Goal: Find specific page/section: Find specific page/section

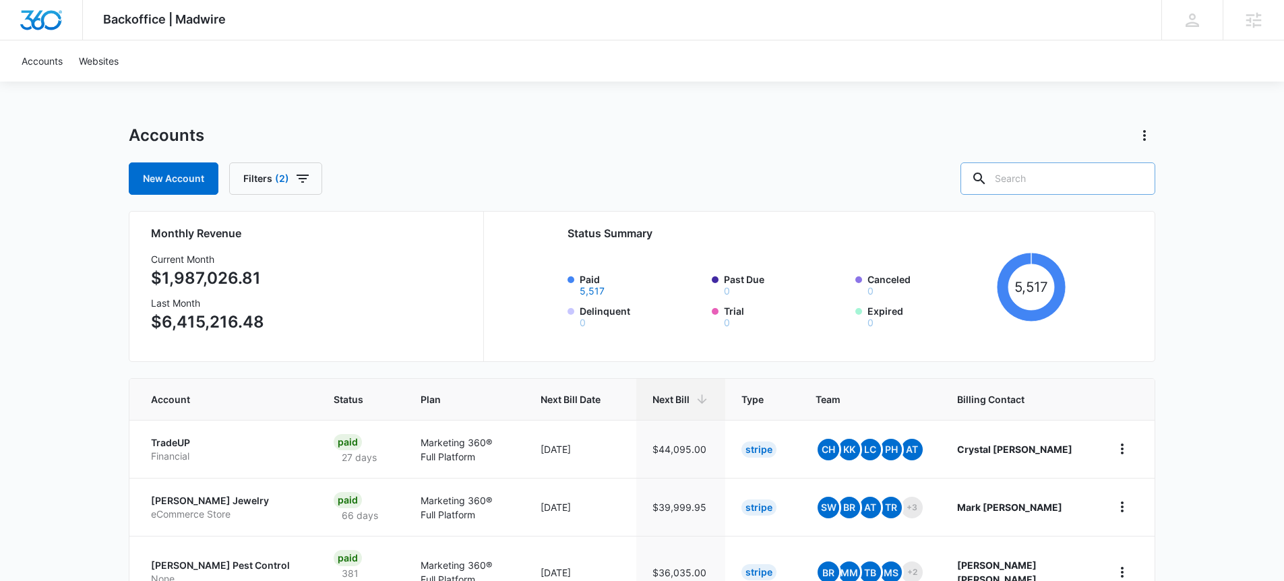
click at [1045, 184] on input "text" at bounding box center [1057, 178] width 195 height 32
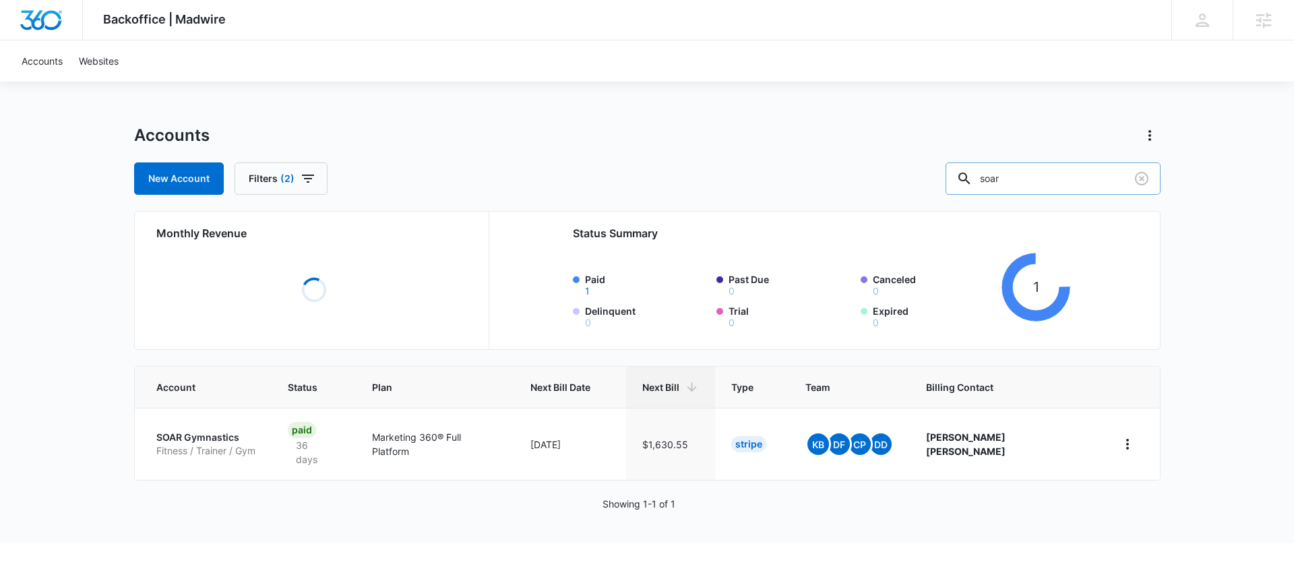
drag, startPoint x: 1016, startPoint y: 175, endPoint x: 993, endPoint y: 175, distance: 22.9
click at [993, 175] on div "soar" at bounding box center [1053, 178] width 215 height 32
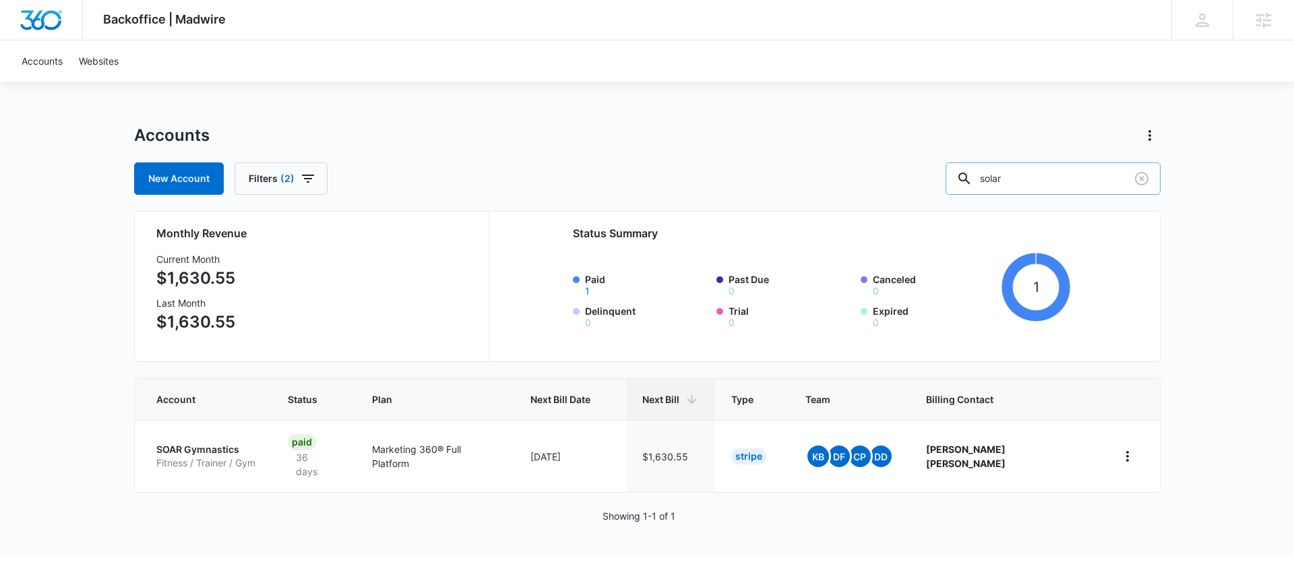
type input "solar"
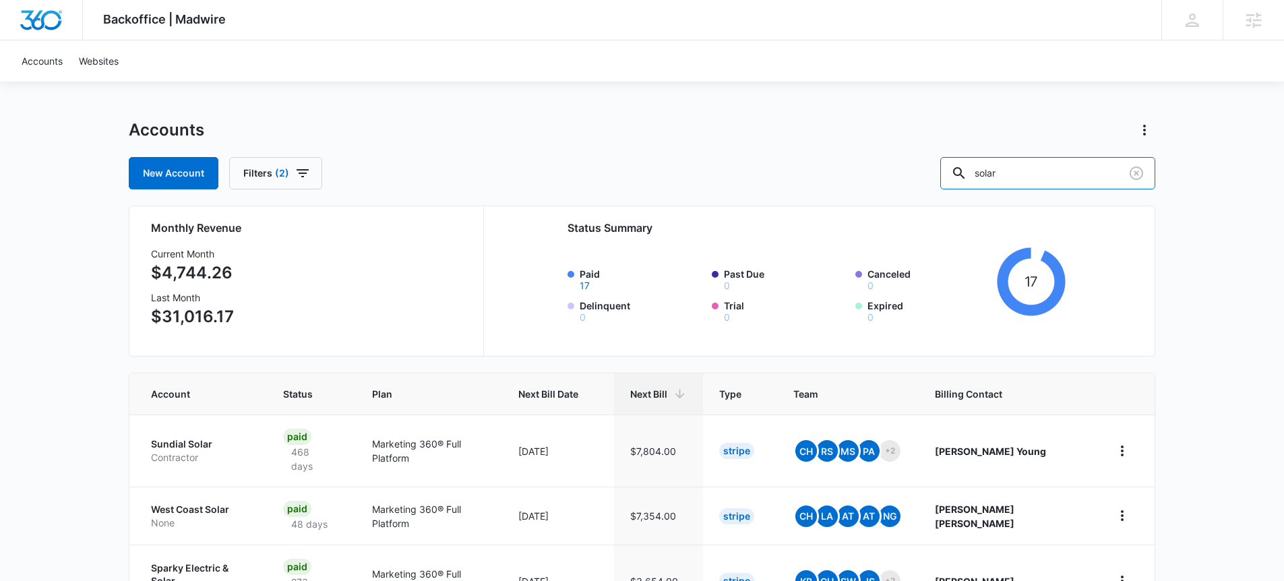
scroll to position [16, 0]
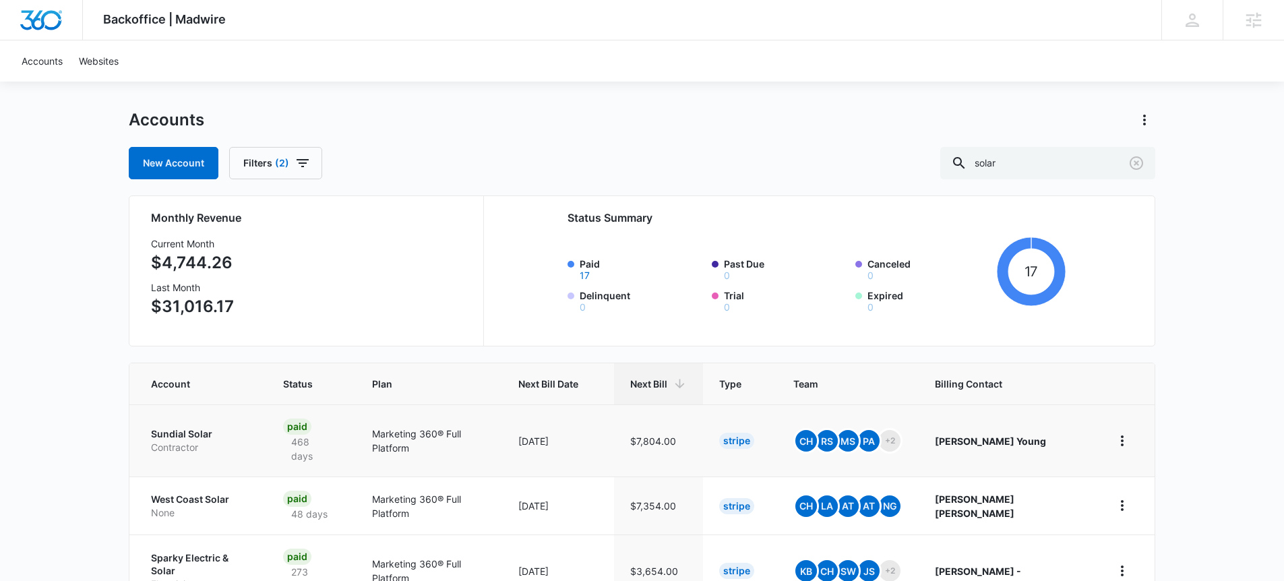
click at [173, 427] on p "Sundial Solar" at bounding box center [201, 433] width 100 height 13
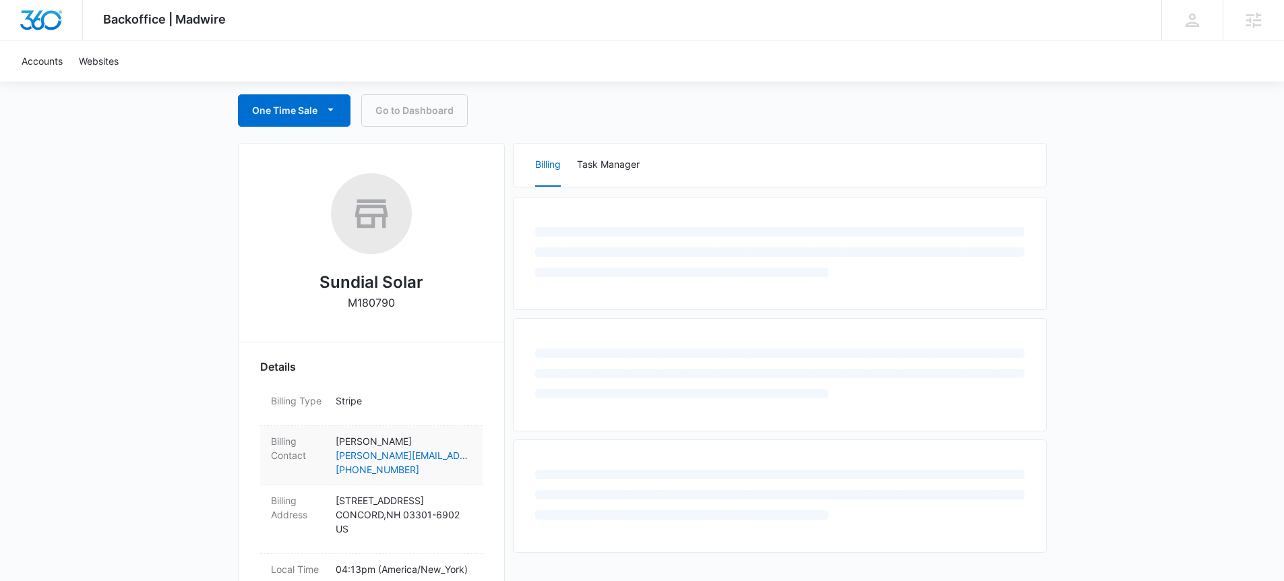
scroll to position [261, 0]
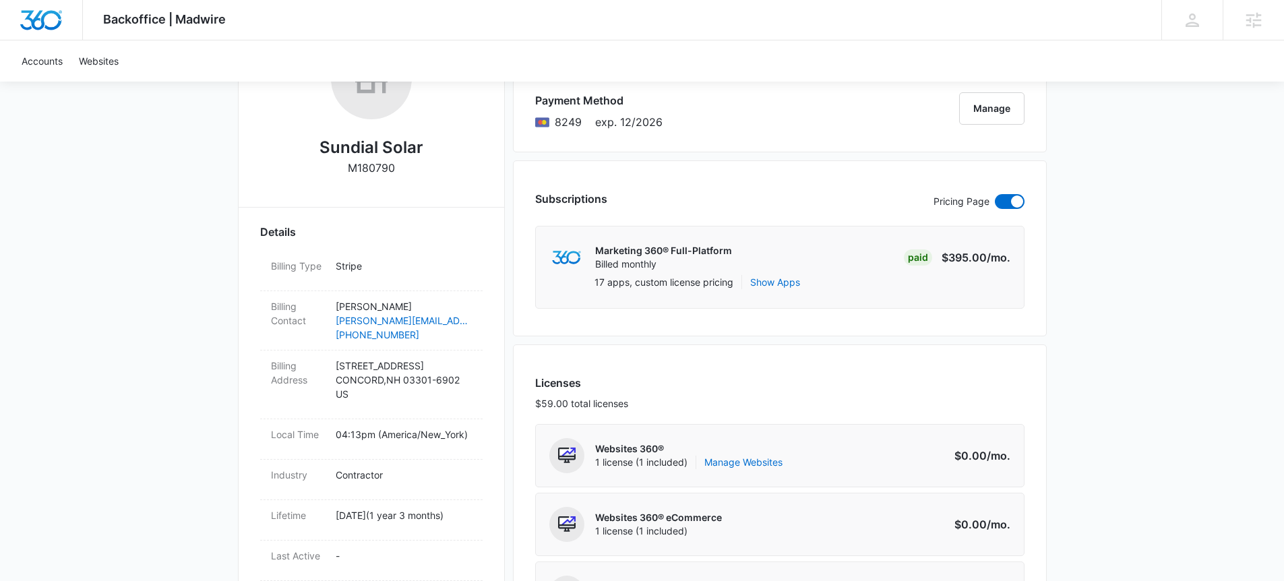
click at [374, 151] on h2 "Sundial Solar" at bounding box center [371, 147] width 104 height 24
copy h2 "Sundial Solar"
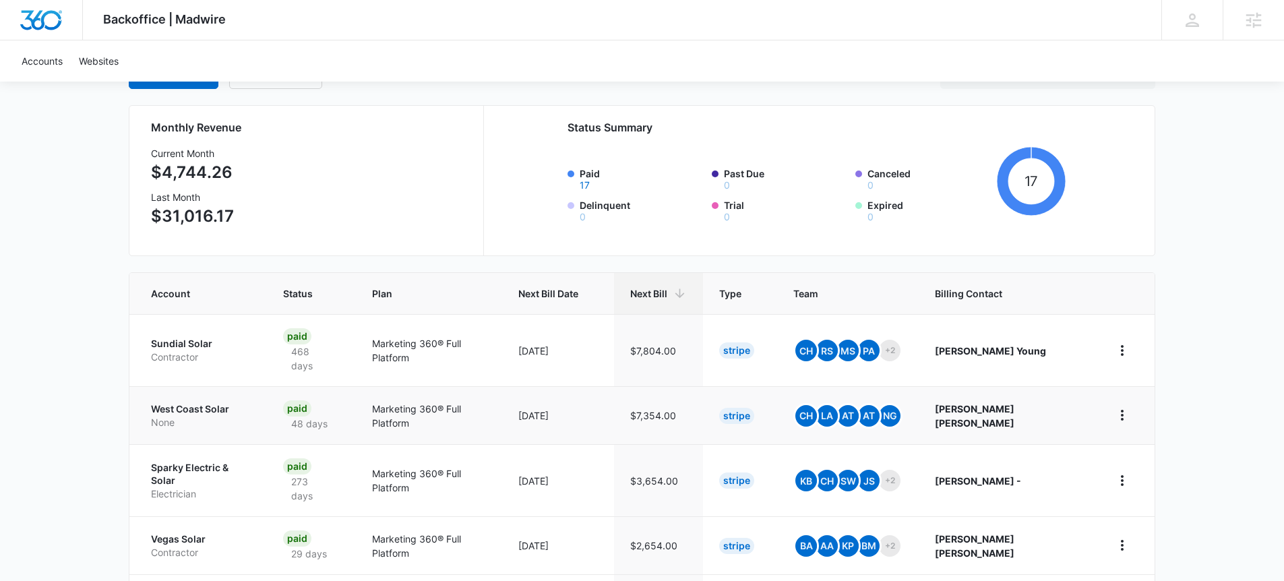
scroll to position [114, 0]
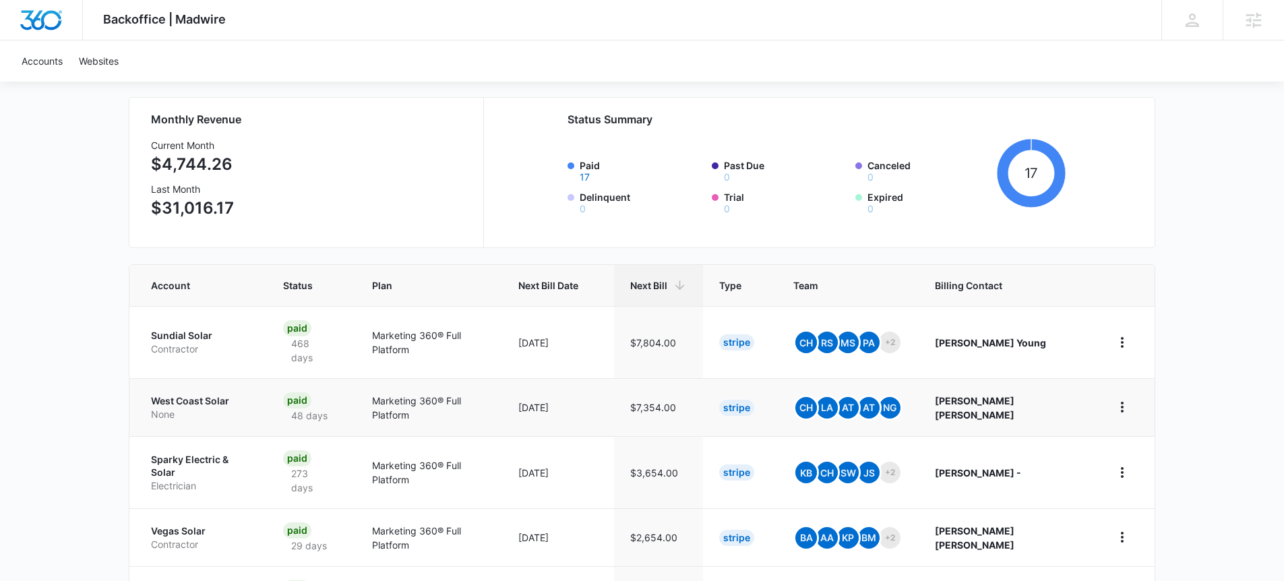
click at [186, 394] on p "West Coast Solar" at bounding box center [201, 400] width 100 height 13
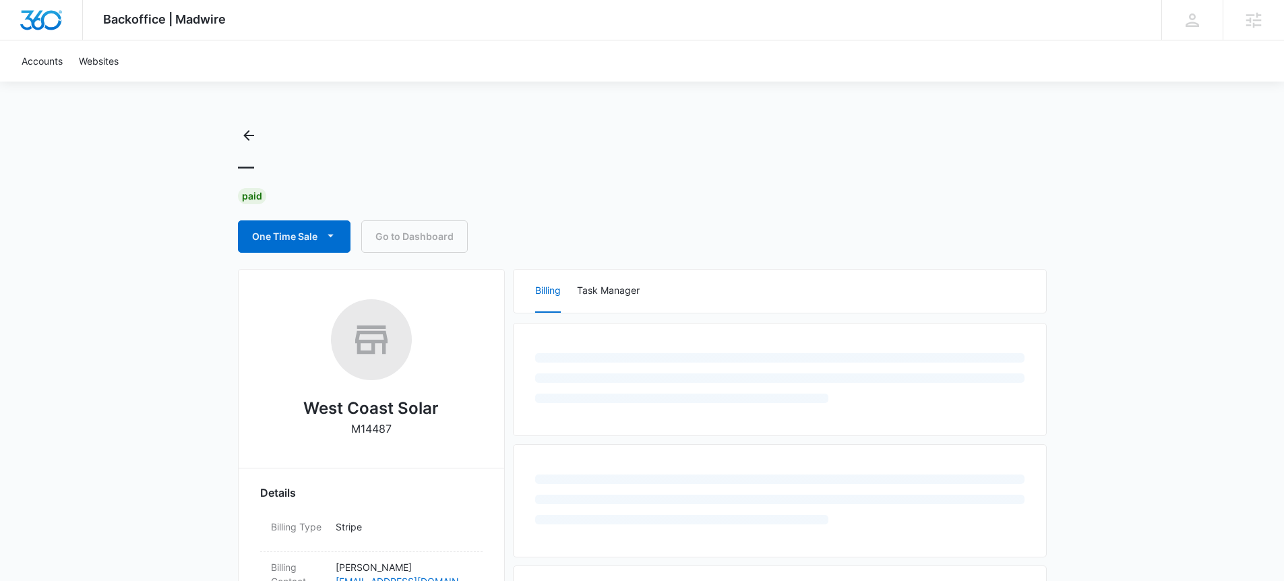
click at [378, 413] on h2 "West Coast Solar" at bounding box center [370, 408] width 135 height 24
click at [379, 406] on h2 "West Coast Solar" at bounding box center [370, 408] width 135 height 24
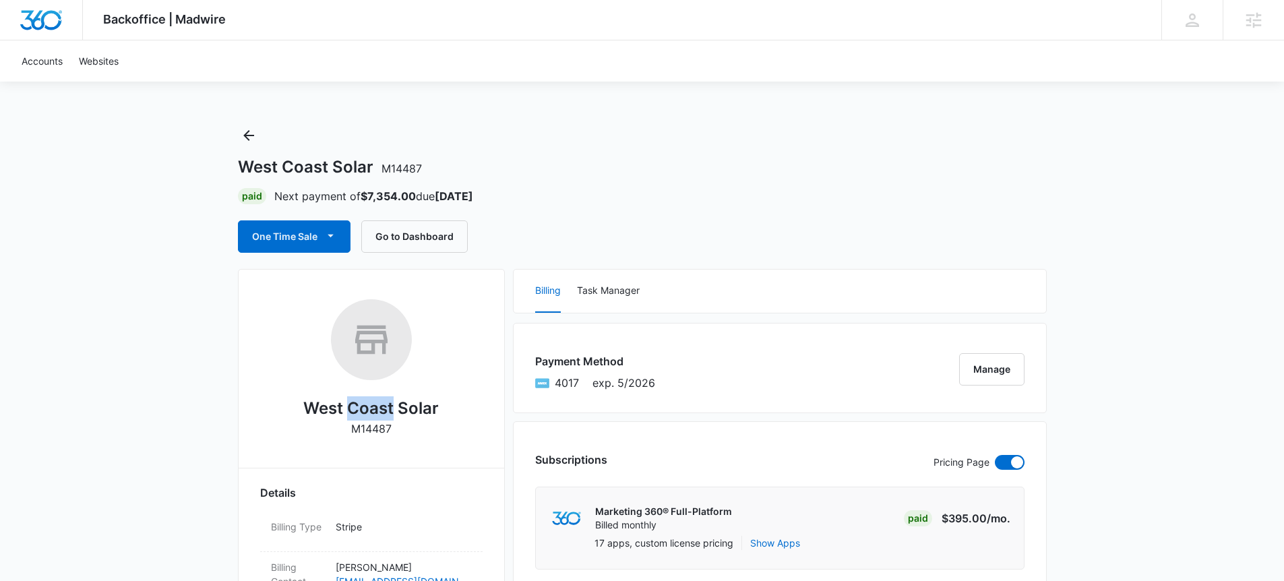
click at [379, 406] on h2 "West Coast Solar" at bounding box center [370, 408] width 135 height 24
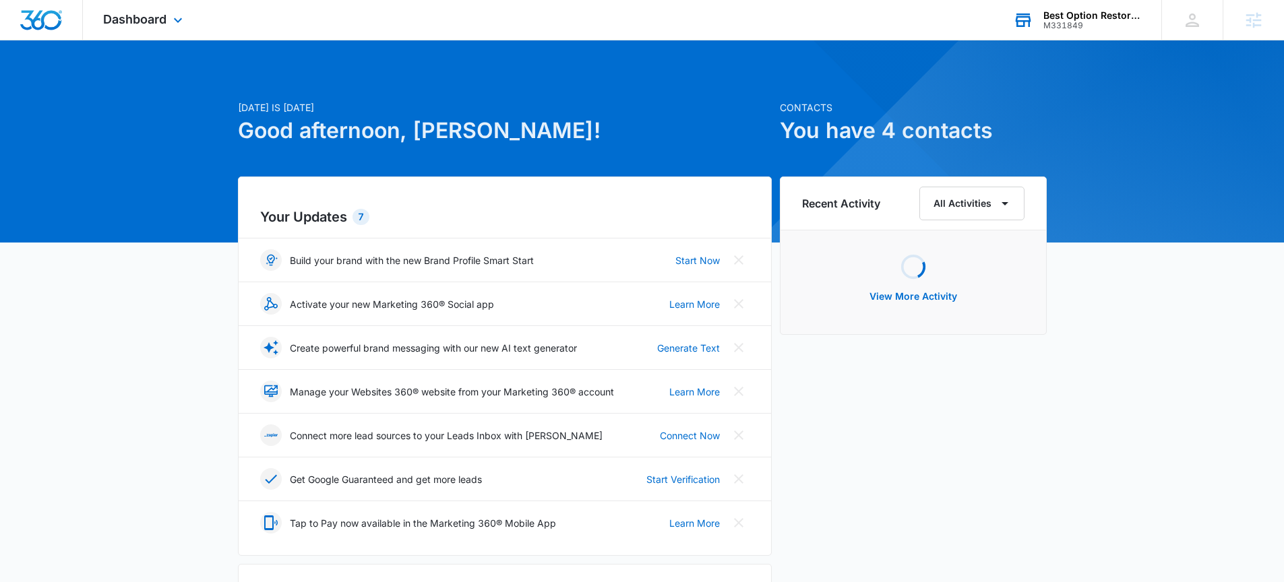
click at [1079, 19] on div "Best Option Restoration of [GEOGRAPHIC_DATA]" at bounding box center [1092, 15] width 98 height 11
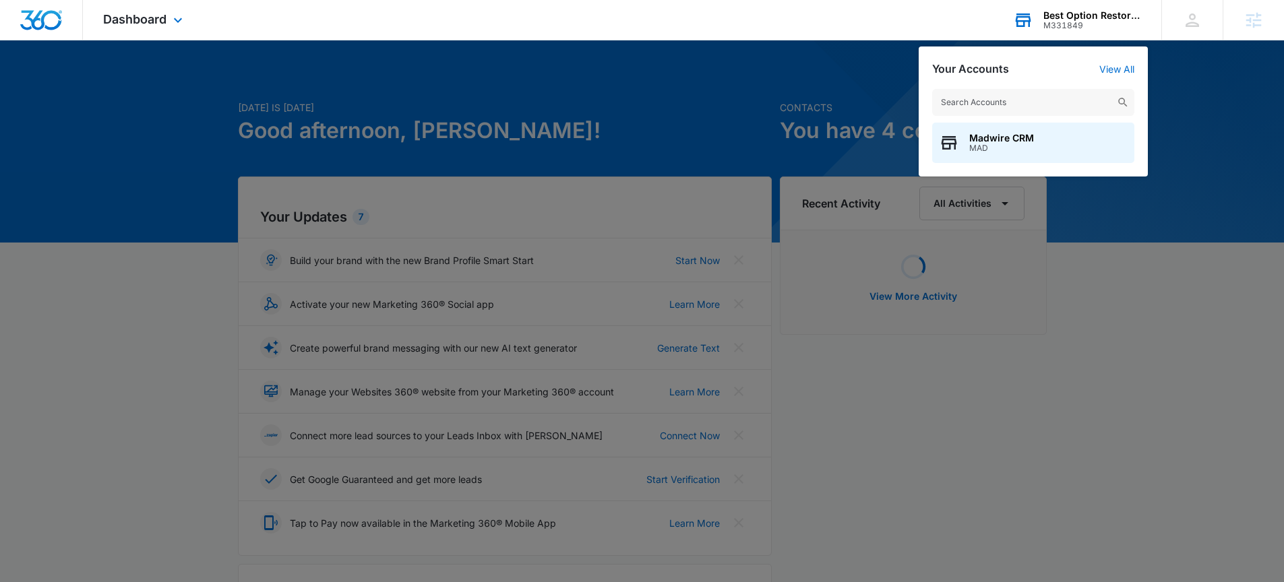
click at [1018, 100] on input "text" at bounding box center [1033, 102] width 202 height 27
type input "madventures"
click at [1008, 152] on div "MADventures SD1000" at bounding box center [1033, 143] width 202 height 40
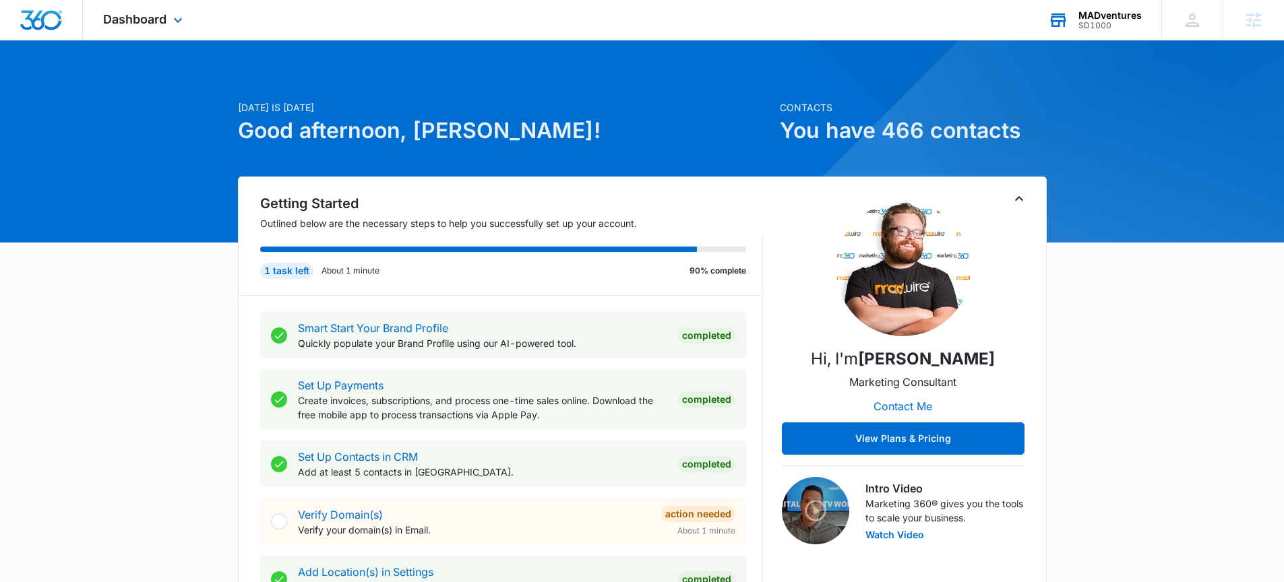
click at [184, 35] on div "Dashboard Apps Reputation Websites Forms CRM Email Social Shop Content Ads Inte…" at bounding box center [144, 20] width 123 height 40
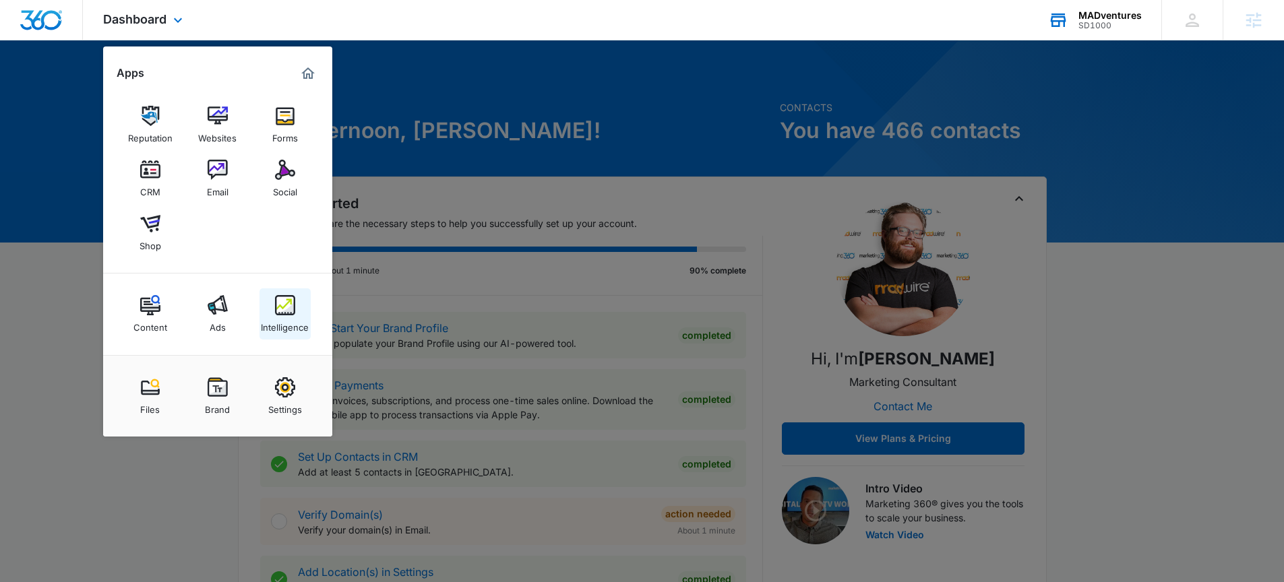
click at [302, 317] on div "Intelligence" at bounding box center [285, 324] width 48 height 18
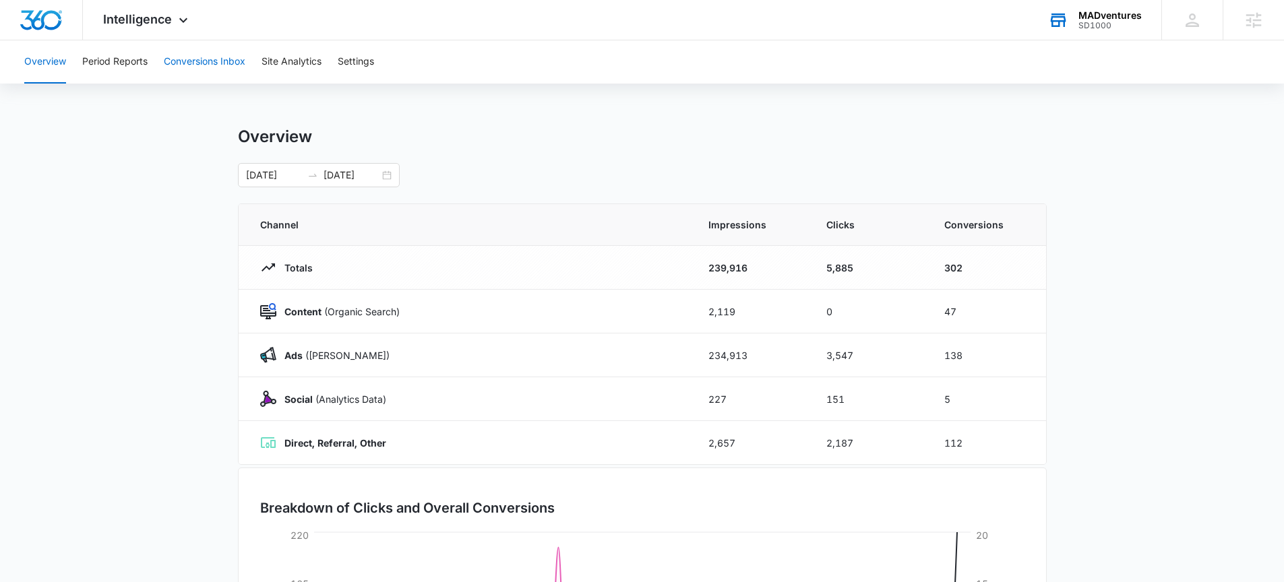
scroll to position [3, 0]
click at [188, 66] on button "Conversions Inbox" at bounding box center [205, 61] width 82 height 43
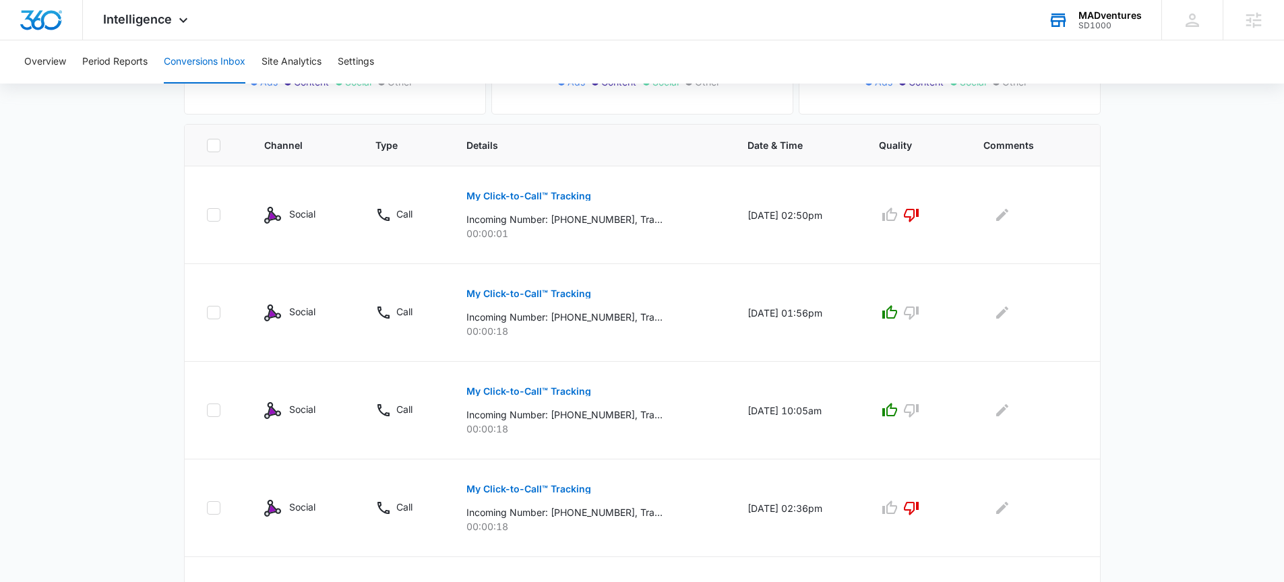
scroll to position [261, 0]
click at [181, 19] on icon at bounding box center [183, 24] width 16 height 16
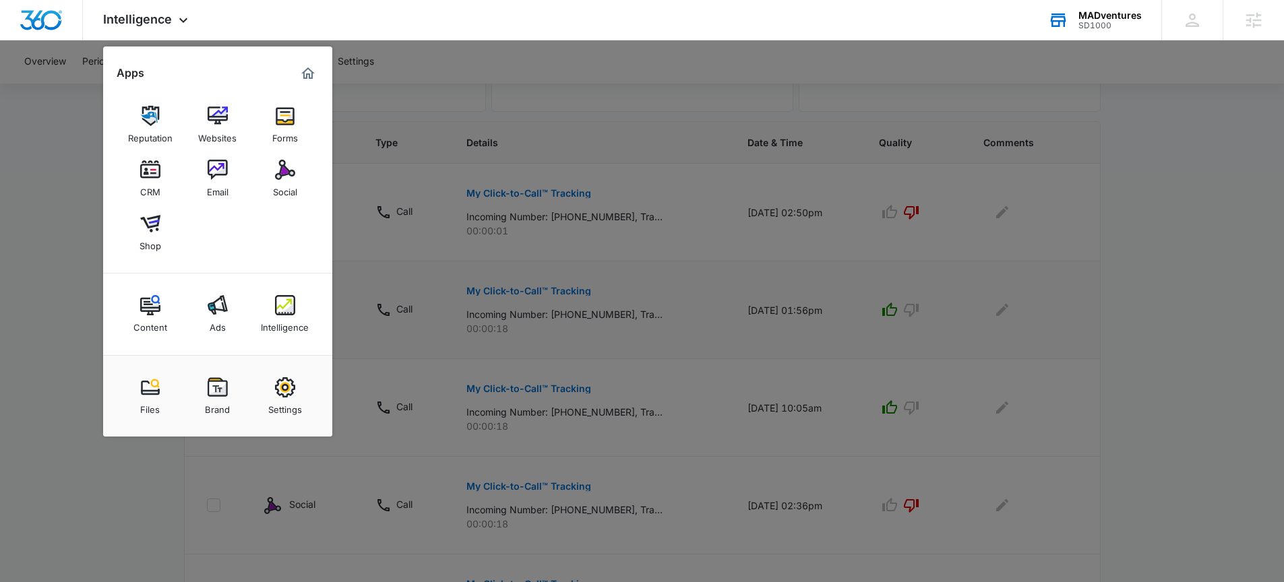
click at [209, 313] on img at bounding box center [218, 305] width 20 height 20
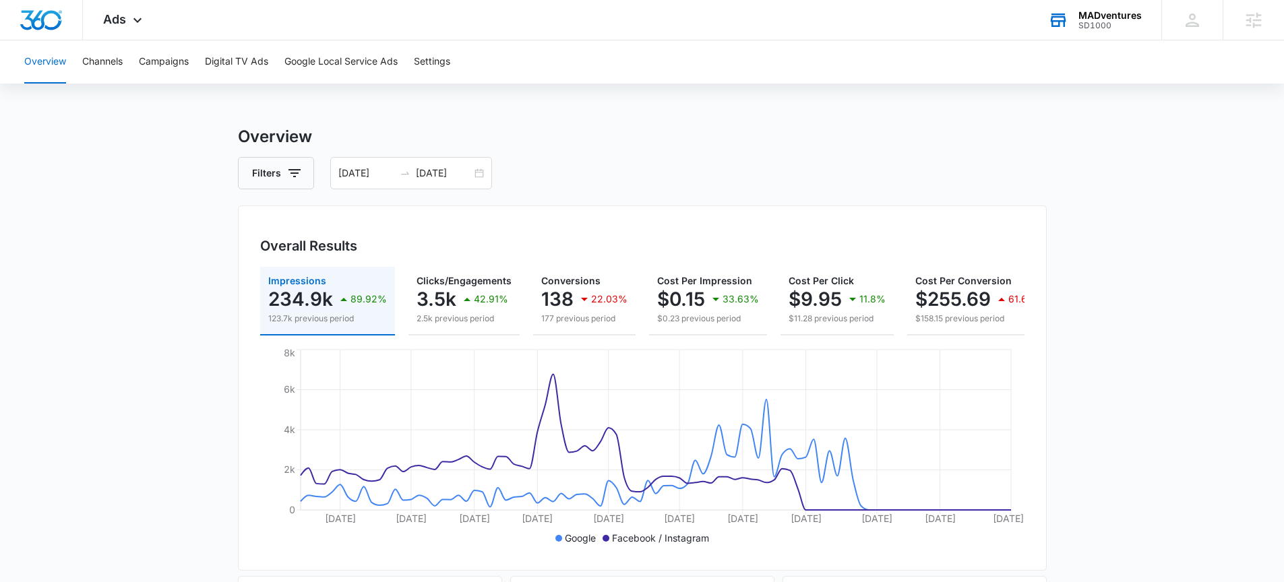
scroll to position [3, 0]
click at [138, 23] on icon at bounding box center [137, 23] width 8 height 5
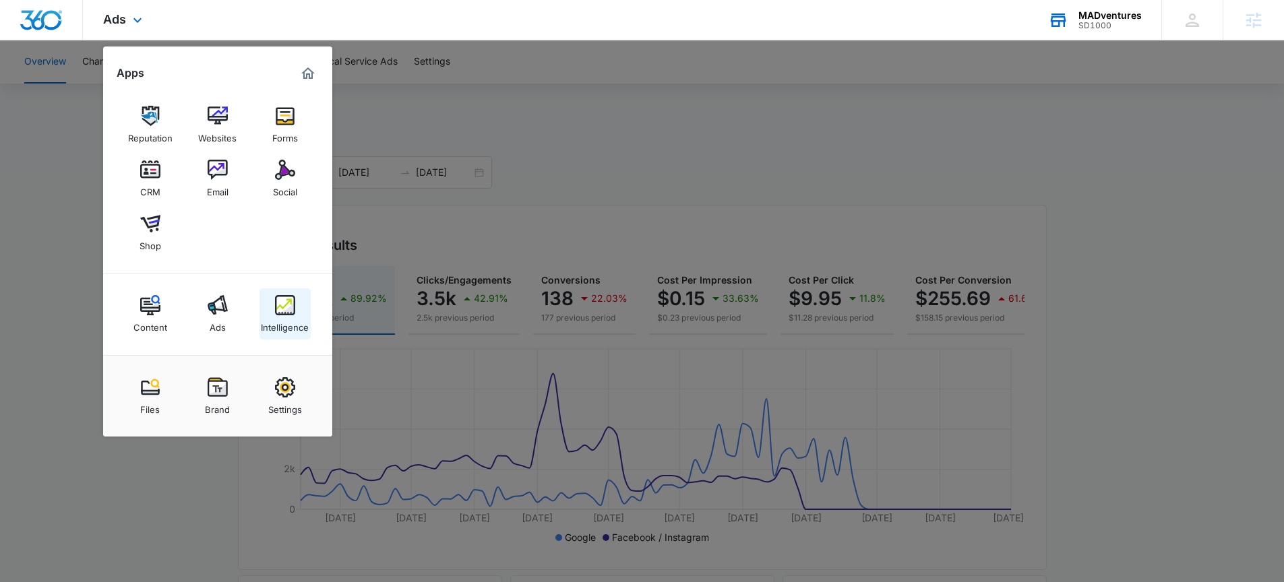
click at [278, 311] on img at bounding box center [285, 305] width 20 height 20
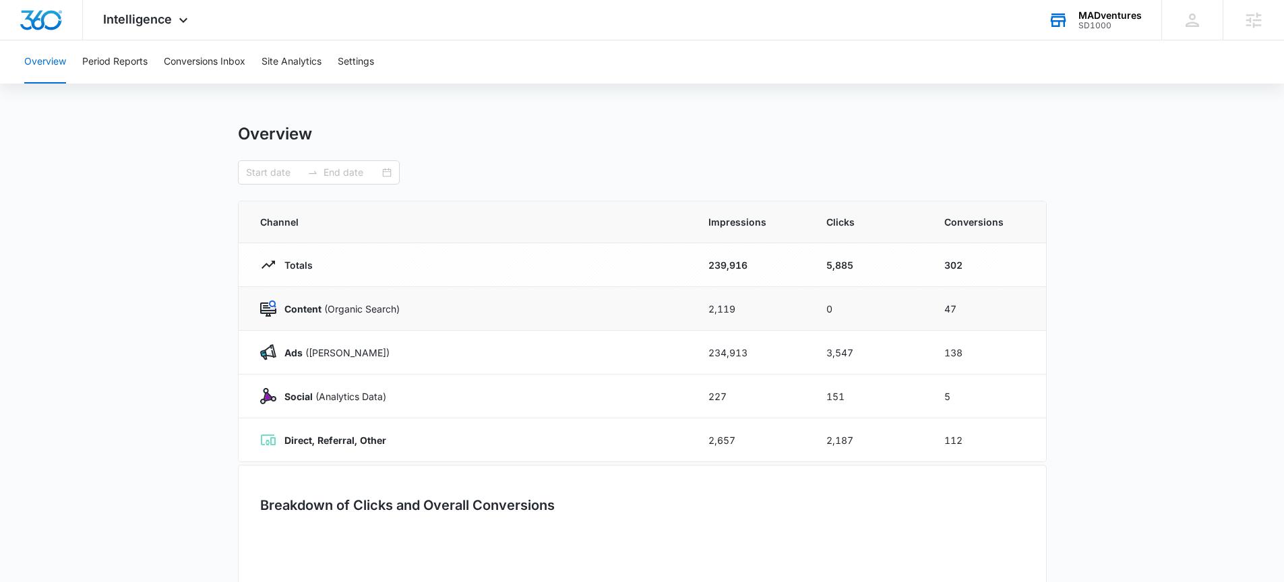
type input "[DATE]"
click at [28, 13] on img "Dashboard" at bounding box center [41, 20] width 43 height 20
